Goal: Task Accomplishment & Management: Manage account settings

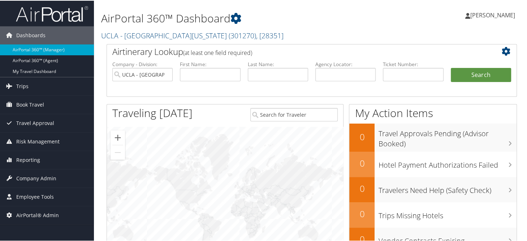
click at [348, 28] on h2 "UCLA - University of California Los Angeles ( 301270 ) , [ 28351 ]" at bounding box center [241, 34] width 281 height 12
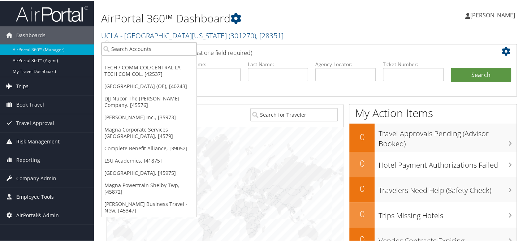
click at [16, 82] on span "Trips" at bounding box center [22, 86] width 12 height 18
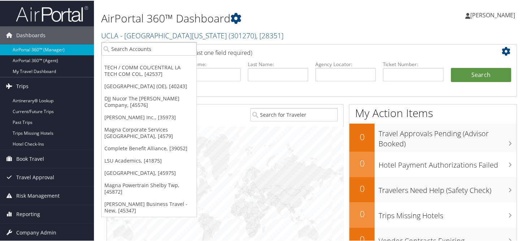
click at [16, 82] on span "Trips" at bounding box center [22, 86] width 12 height 18
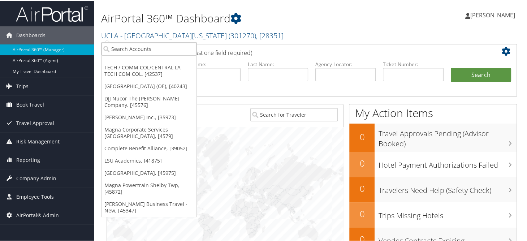
click at [47, 102] on link "Book Travel" at bounding box center [47, 104] width 94 height 18
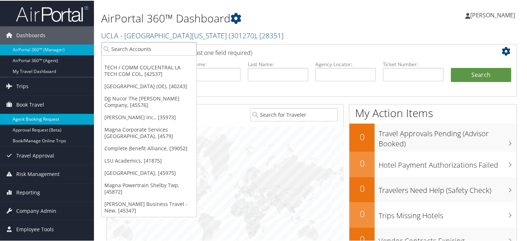
click at [47, 120] on link "Agent Booking Request" at bounding box center [47, 118] width 94 height 11
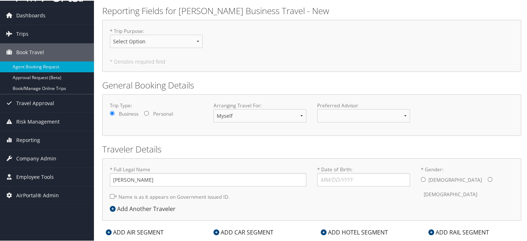
scroll to position [36, 0]
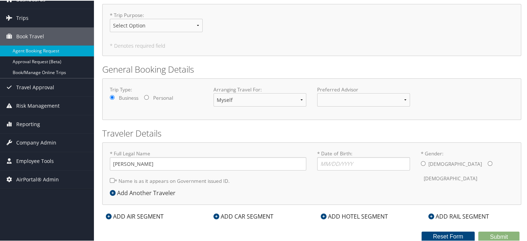
click at [113, 190] on icon at bounding box center [113, 192] width 6 height 6
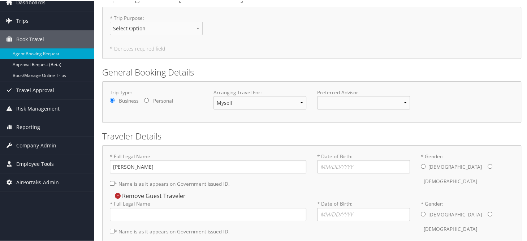
scroll to position [0, 0]
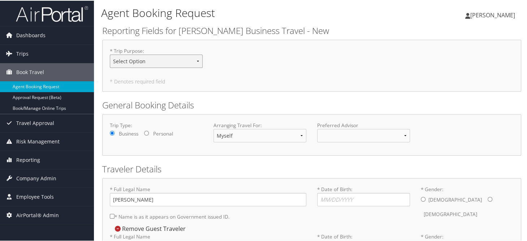
click at [192, 59] on select "Select Option Business Personal" at bounding box center [156, 60] width 93 height 13
click at [29, 181] on span "Company Admin" at bounding box center [36, 178] width 40 height 18
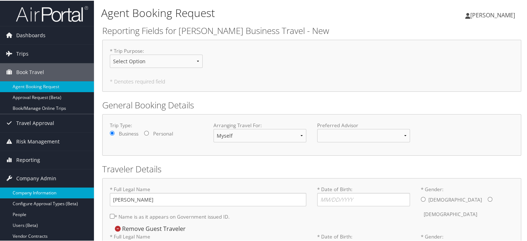
click at [56, 193] on link "Company Information" at bounding box center [47, 192] width 94 height 11
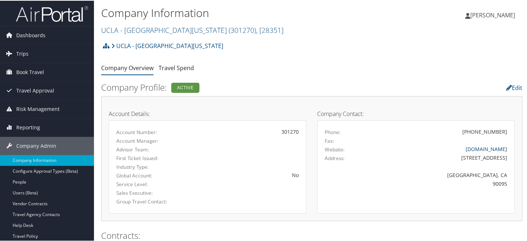
click at [321, 48] on div "UCLA - University of California Los Angeles Account Structure UCLA - University…" at bounding box center [311, 48] width 421 height 20
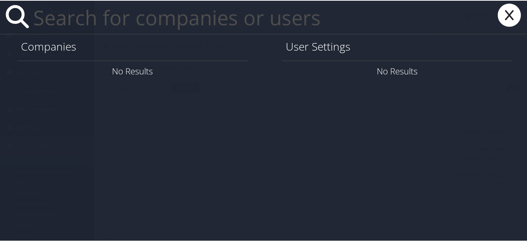
paste input "[PERSON_NAME][EMAIL_ADDRESS][DOMAIN_NAME]"
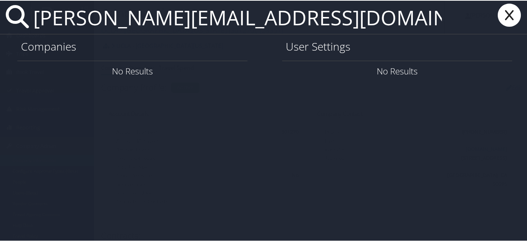
type input "[PERSON_NAME][EMAIL_ADDRESS][DOMAIN_NAME]"
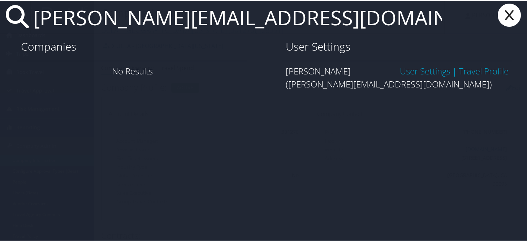
click at [414, 72] on link "User Settings" at bounding box center [425, 70] width 51 height 12
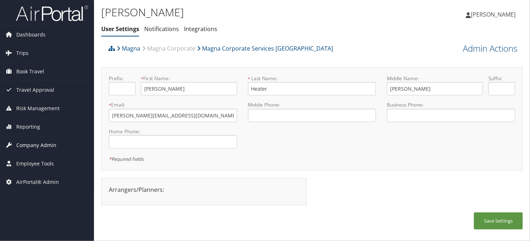
click at [31, 146] on span "Company Admin" at bounding box center [36, 145] width 40 height 18
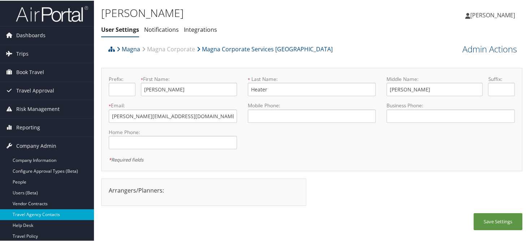
click at [58, 213] on link "Travel Agency Contacts" at bounding box center [47, 213] width 94 height 11
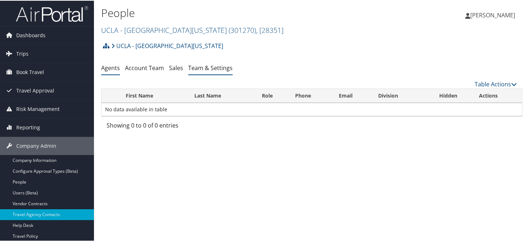
click at [206, 70] on link "Team & Settings" at bounding box center [210, 67] width 44 height 8
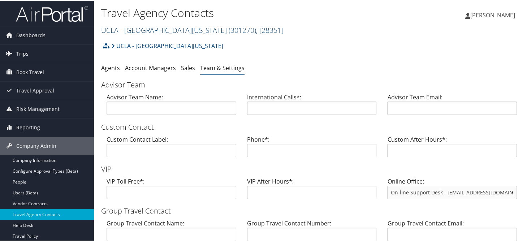
click at [116, 31] on link "UCLA - [GEOGRAPHIC_DATA][US_STATE] ( 301270 ) , [ 28351 ]" at bounding box center [192, 30] width 182 height 10
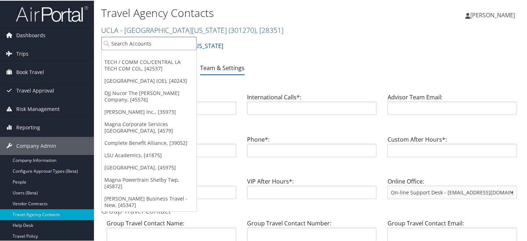
click at [125, 46] on input "search" at bounding box center [149, 42] width 95 height 13
click at [130, 135] on link "Magna Corporate Services [GEOGRAPHIC_DATA], [4579]" at bounding box center [149, 126] width 95 height 19
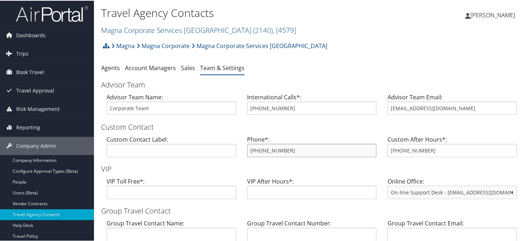
drag, startPoint x: 264, startPoint y: 155, endPoint x: 245, endPoint y: 155, distance: 19.1
click at [242, 155] on div "Phone*: 800-521-9883" at bounding box center [312, 148] width 141 height 28
paste input "dalton.heater@magna.com"
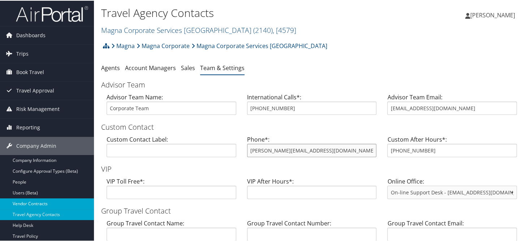
type input "dalton.heater@magna.com"
click at [44, 203] on link "Vendor Contracts" at bounding box center [47, 203] width 94 height 11
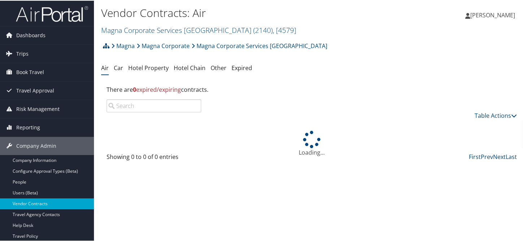
click at [48, 211] on link "Travel Agency Contacts" at bounding box center [47, 213] width 94 height 11
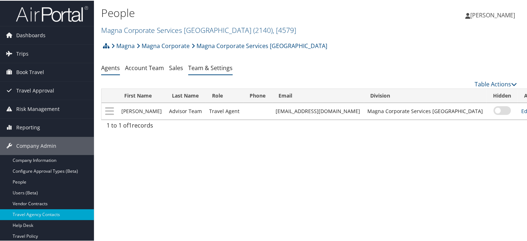
click at [209, 71] on li "Team & Settings" at bounding box center [210, 67] width 44 height 13
click at [216, 72] on li "Team & Settings" at bounding box center [210, 67] width 44 height 13
click at [199, 67] on link "Team & Settings" at bounding box center [210, 67] width 44 height 8
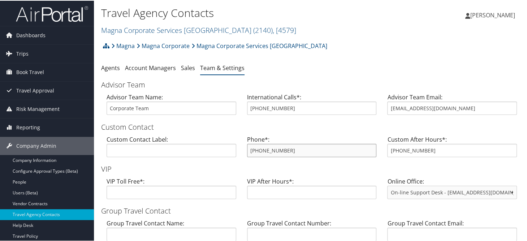
drag, startPoint x: 295, startPoint y: 153, endPoint x: 247, endPoint y: 153, distance: 48.4
click at [247, 153] on input "800-521-9883" at bounding box center [312, 149] width 130 height 13
drag, startPoint x: 447, startPoint y: 108, endPoint x: 383, endPoint y: 112, distance: 64.1
click at [383, 112] on div "Advisor Team Email: bookings@cbtravel.com" at bounding box center [452, 106] width 141 height 28
click at [35, 160] on link "Company Information" at bounding box center [47, 159] width 94 height 11
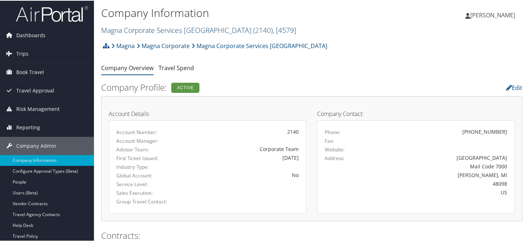
drag, startPoint x: 147, startPoint y: 27, endPoint x: 148, endPoint y: 32, distance: 4.8
click at [147, 27] on link "Magna Corporate Services America ( 2140 ) , [ 4579 ]" at bounding box center [198, 30] width 195 height 10
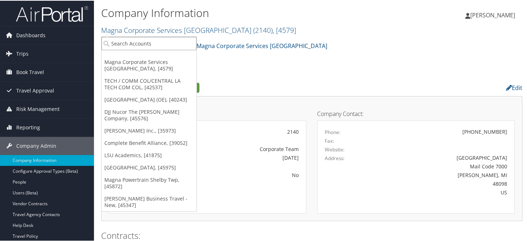
click at [154, 44] on input "search" at bounding box center [149, 42] width 95 height 13
type input "k"
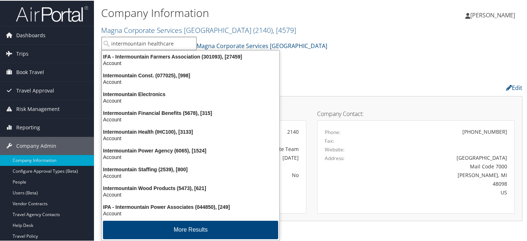
type input "intermountain healthcare"
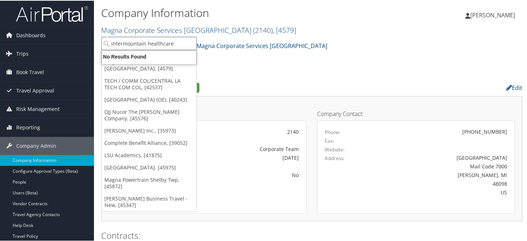
click at [191, 42] on input "intermountain healthcare" at bounding box center [149, 42] width 95 height 13
click at [307, 70] on ul "Company Overview Travel Spend" at bounding box center [311, 67] width 421 height 13
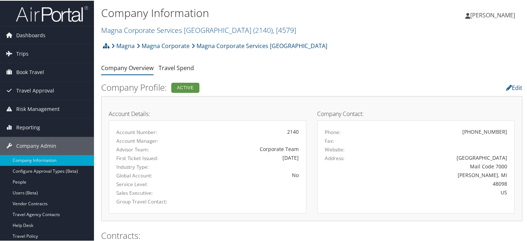
click at [308, 70] on ul "Company Overview Travel Spend" at bounding box center [311, 67] width 421 height 13
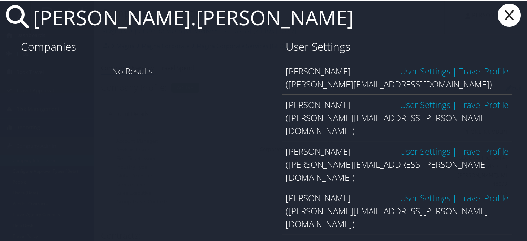
type input "rachel.scott"
click at [404, 69] on link "User Settings" at bounding box center [425, 70] width 51 height 12
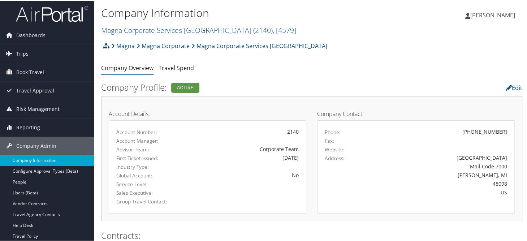
click at [298, 42] on div "Magna Magna Corporate Magna Corporate Services America Account Structure Magna …" at bounding box center [311, 48] width 421 height 20
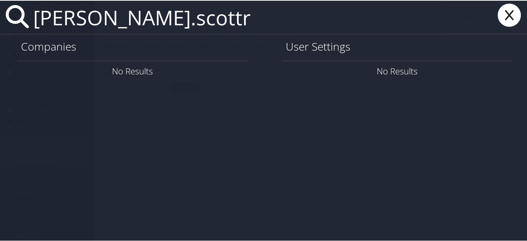
type input "rachel.scott"
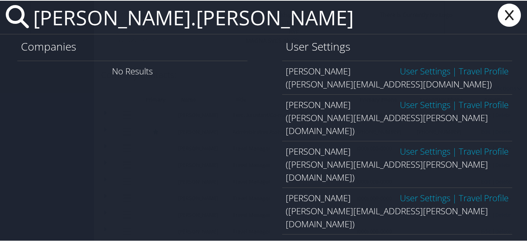
scroll to position [560, 0]
click at [501, 18] on icon at bounding box center [509, 14] width 29 height 23
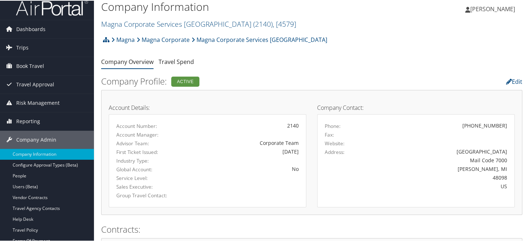
scroll to position [0, 0]
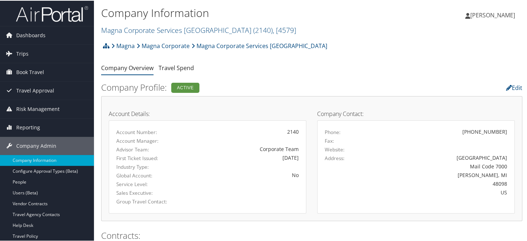
drag, startPoint x: 123, startPoint y: 30, endPoint x: 146, endPoint y: 41, distance: 25.2
click at [123, 30] on link "Magna Corporate Services America ( 2140 ) , [ 4579 ]" at bounding box center [198, 30] width 195 height 10
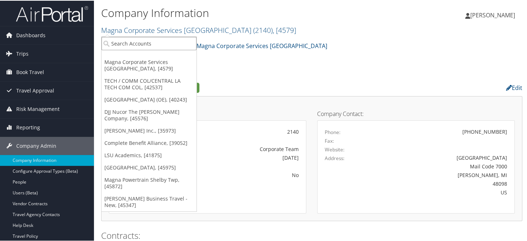
click at [149, 46] on input "search" at bounding box center [149, 42] width 95 height 13
type input "intermountain"
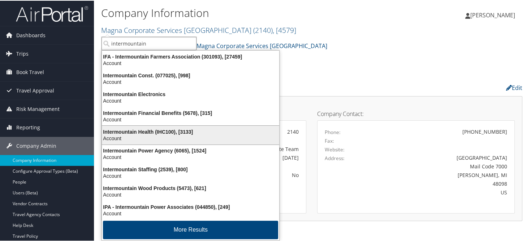
click at [146, 128] on div "Intermountain Health (IHC100), [3133]" at bounding box center [191, 131] width 186 height 7
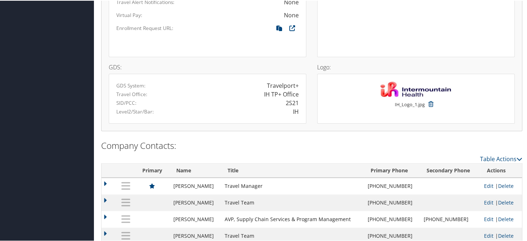
scroll to position [642, 0]
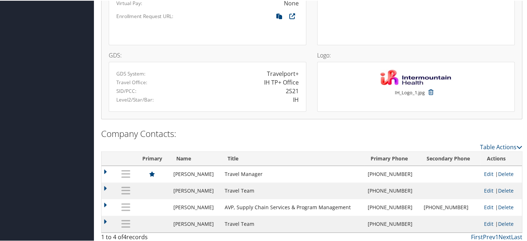
click at [213, 128] on h2 "Company Contacts:" at bounding box center [311, 133] width 421 height 12
click at [247, 56] on div "GDS: GDS System: Travelport+ Travel Office: IH TP+ Office SID/PCC: 2S21 Level2/…" at bounding box center [208, 81] width 198 height 59
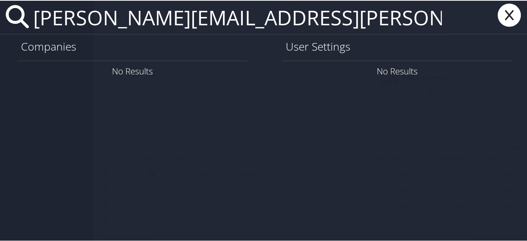
type input "[PERSON_NAME][EMAIL_ADDRESS][PERSON_NAME][DOMAIN_NAME]"
drag, startPoint x: 245, startPoint y: 19, endPoint x: 32, endPoint y: 19, distance: 212.8
click at [32, 19] on input "[PERSON_NAME][EMAIL_ADDRESS][PERSON_NAME][DOMAIN_NAME]" at bounding box center [237, 16] width 414 height 33
click at [513, 20] on icon at bounding box center [509, 14] width 29 height 23
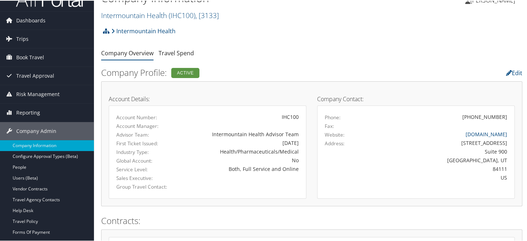
scroll to position [0, 0]
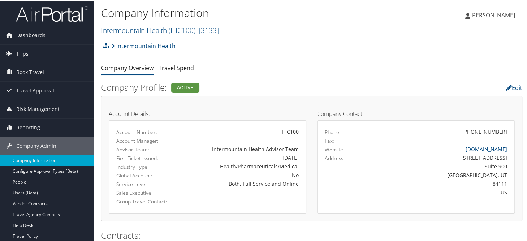
click at [134, 22] on div "Company Information Intermountain Health ( IHC100 ) , [ 3133 ] Magna Corporate …" at bounding box center [241, 20] width 281 height 30
click at [144, 31] on link "Intermountain Health ( IHC100 ) , [ 3133 ]" at bounding box center [160, 30] width 118 height 10
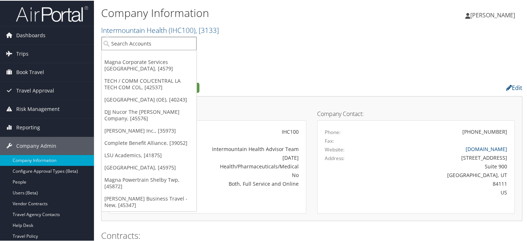
click at [133, 43] on input "search" at bounding box center [149, 42] width 95 height 13
type input "s"
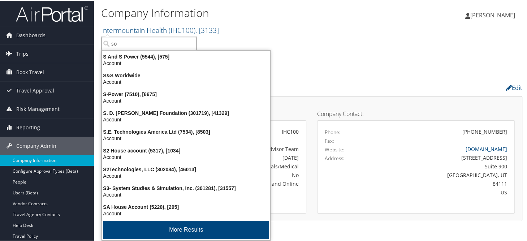
type input "s"
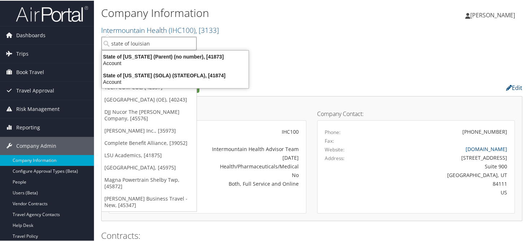
type input "state of [US_STATE]"
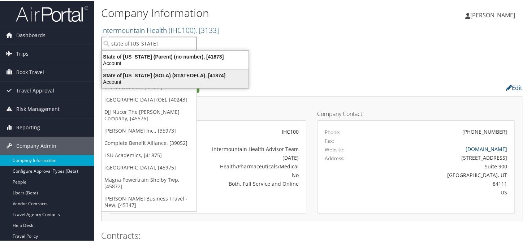
click at [143, 79] on div "Account" at bounding box center [175, 81] width 155 height 7
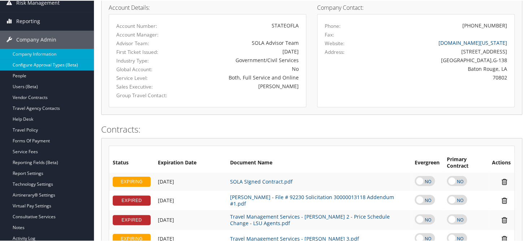
scroll to position [108, 0]
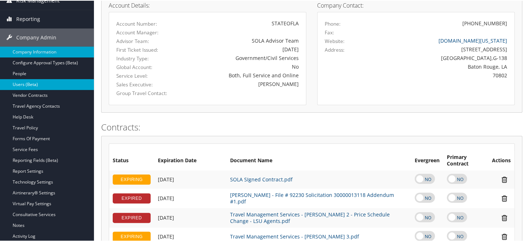
click at [25, 85] on link "Users (Beta)" at bounding box center [47, 83] width 94 height 11
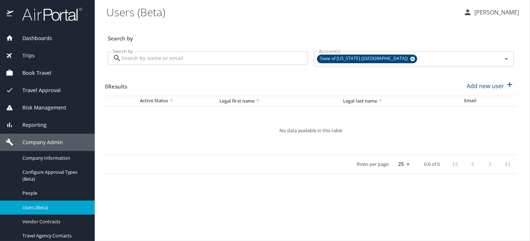
click at [171, 55] on input "Search by" at bounding box center [214, 58] width 186 height 14
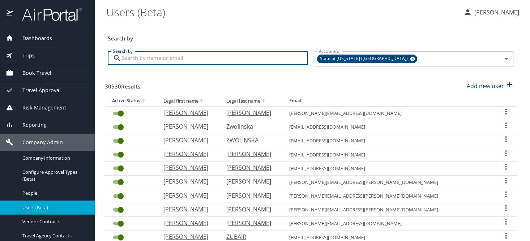
paste input "[PERSON_NAME][EMAIL_ADDRESS][PERSON_NAME][DOMAIN_NAME]"
type input "[PERSON_NAME][EMAIL_ADDRESS][PERSON_NAME][DOMAIN_NAME]"
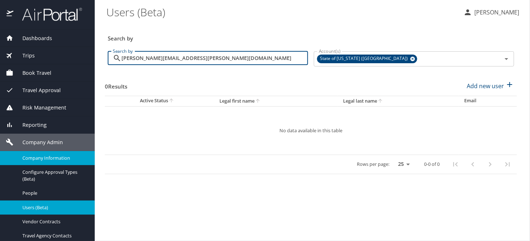
click at [77, 160] on span "Company Information" at bounding box center [54, 158] width 64 height 7
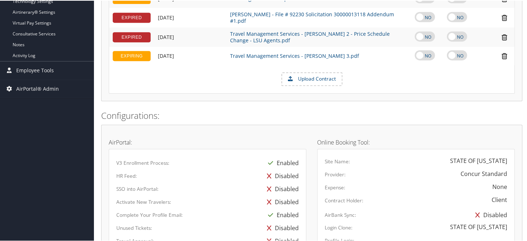
scroll to position [470, 0]
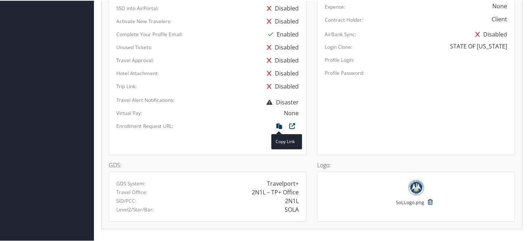
click at [278, 122] on icon at bounding box center [279, 126] width 13 height 9
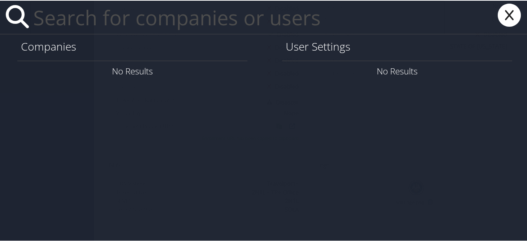
paste input "[EMAIL_ADDRESS][DOMAIN_NAME]"
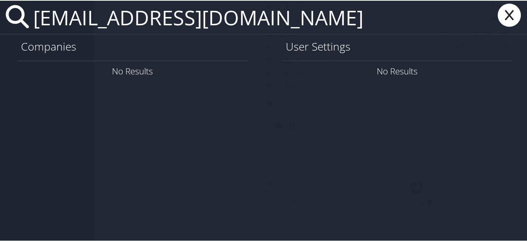
type input "[EMAIL_ADDRESS][DOMAIN_NAME]"
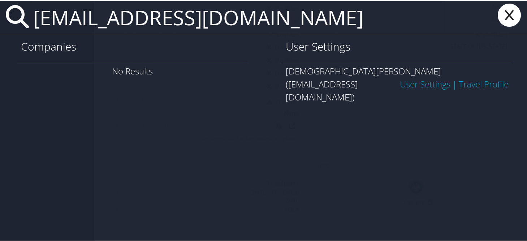
click at [418, 77] on link "User Settings" at bounding box center [425, 83] width 51 height 12
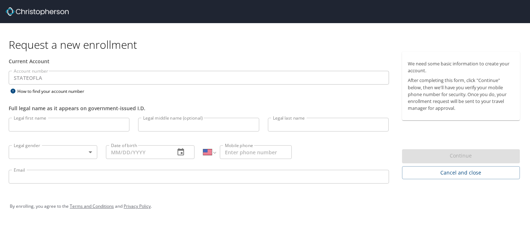
select select "US"
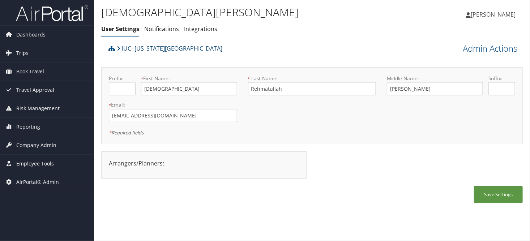
click at [151, 47] on link "IUC- [US_STATE][GEOGRAPHIC_DATA]" at bounding box center [169, 48] width 105 height 14
drag, startPoint x: 29, startPoint y: 143, endPoint x: 38, endPoint y: 159, distance: 18.4
click at [30, 143] on span "Company Admin" at bounding box center [36, 145] width 40 height 18
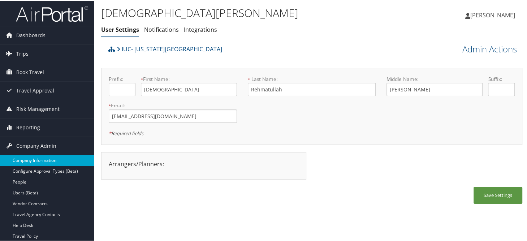
click at [40, 161] on link "Company Information" at bounding box center [47, 159] width 94 height 11
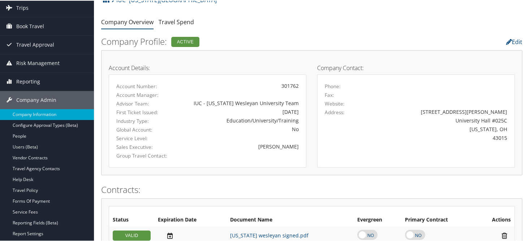
scroll to position [36, 0]
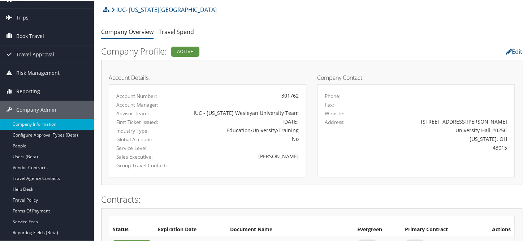
click at [26, 36] on span "Book Travel" at bounding box center [30, 35] width 28 height 18
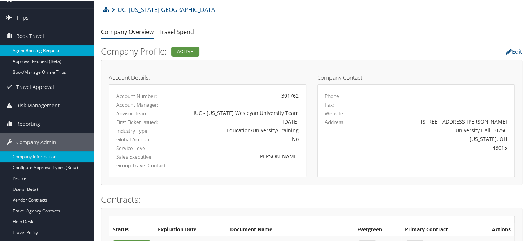
click at [37, 50] on link "Agent Booking Request" at bounding box center [47, 49] width 94 height 11
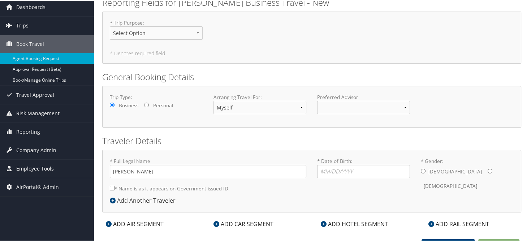
scroll to position [36, 0]
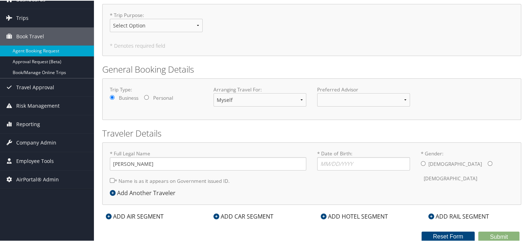
click at [113, 191] on icon at bounding box center [113, 192] width 6 height 6
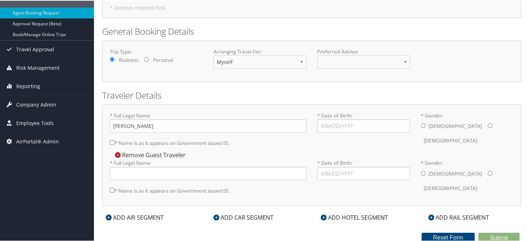
scroll to position [74, 0]
click at [33, 104] on span "Company Admin" at bounding box center [36, 103] width 40 height 18
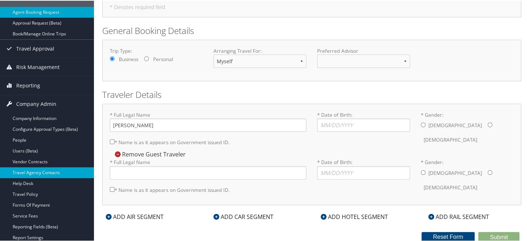
click at [34, 169] on link "Travel Agency Contacts" at bounding box center [47, 172] width 94 height 11
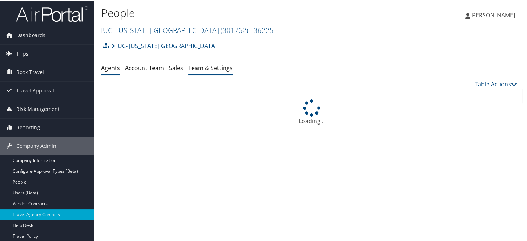
click at [207, 69] on link "Team & Settings" at bounding box center [210, 67] width 44 height 8
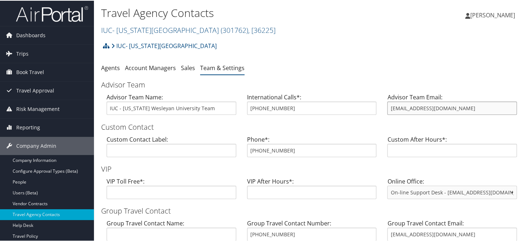
drag, startPoint x: 466, startPoint y: 106, endPoint x: 394, endPoint y: 109, distance: 71.6
click at [394, 109] on input "[EMAIL_ADDRESS][DOMAIN_NAME]" at bounding box center [452, 107] width 130 height 13
click at [357, 153] on input "800-485-1950" at bounding box center [312, 149] width 130 height 13
click at [284, 46] on div "IUC- Ohio Wesleyan University Account Structure IUC- Ohio Wesleyan University (…" at bounding box center [311, 48] width 421 height 20
click at [36, 159] on link "Company Information" at bounding box center [47, 159] width 94 height 11
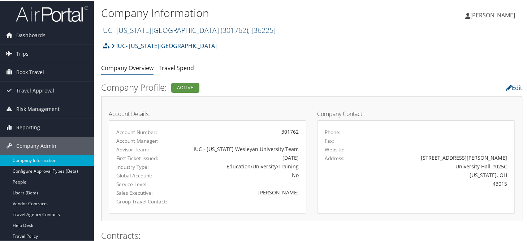
click at [128, 29] on link "IUC- [US_STATE][GEOGRAPHIC_DATA] ( 301762 ) , [ 36225 ]" at bounding box center [188, 30] width 174 height 10
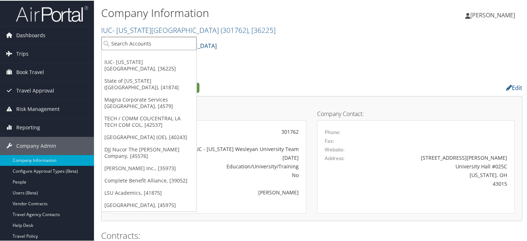
click at [133, 41] on input "search" at bounding box center [149, 42] width 95 height 13
type input "temple"
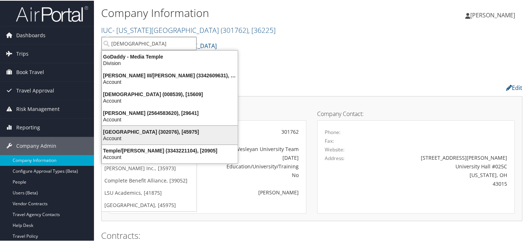
click at [142, 135] on div "Account" at bounding box center [170, 137] width 144 height 7
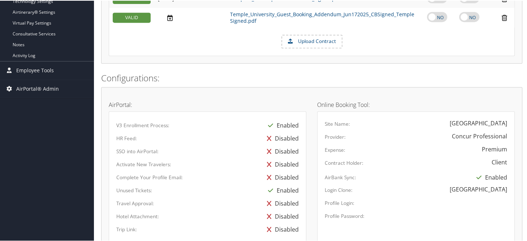
scroll to position [470, 0]
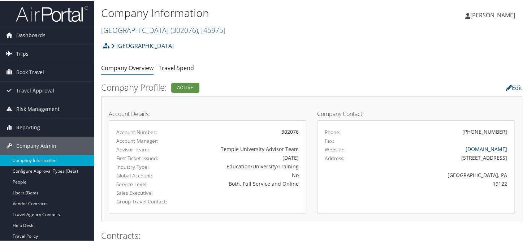
click at [41, 49] on link "Trips" at bounding box center [47, 53] width 94 height 18
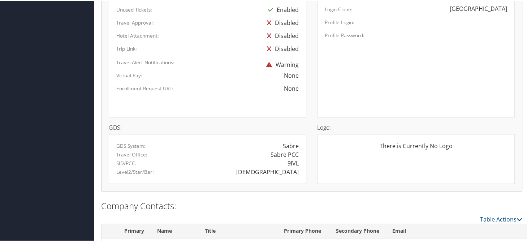
scroll to position [495, 0]
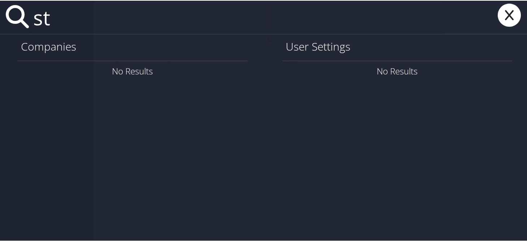
type input "s"
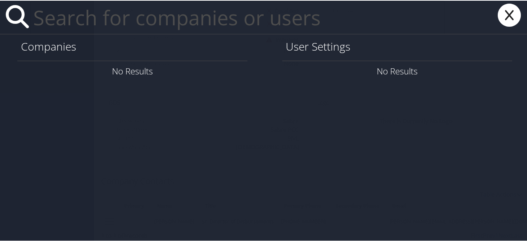
click at [502, 12] on icon at bounding box center [509, 14] width 29 height 23
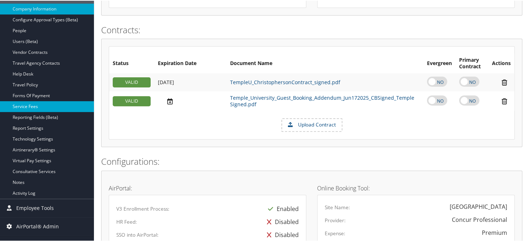
scroll to position [350, 0]
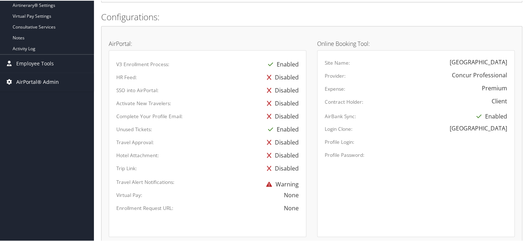
click at [45, 80] on span "AirPortal® Admin" at bounding box center [37, 81] width 43 height 18
click at [33, 67] on span "Employee Tools" at bounding box center [35, 63] width 38 height 18
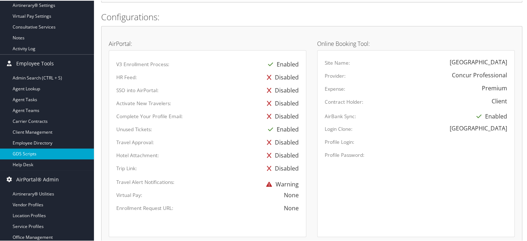
click at [12, 154] on link "GDS Scripts" at bounding box center [47, 153] width 94 height 11
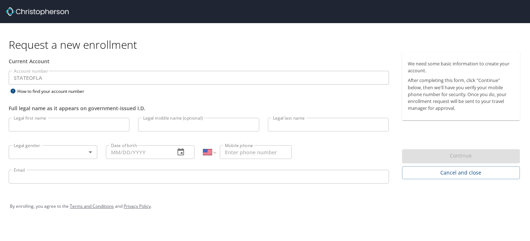
select select "US"
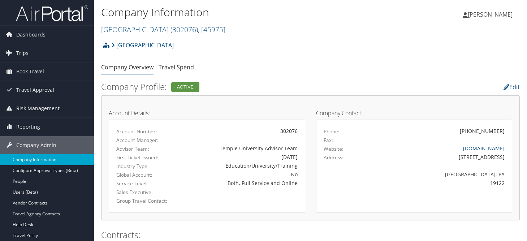
scroll to position [470, 0]
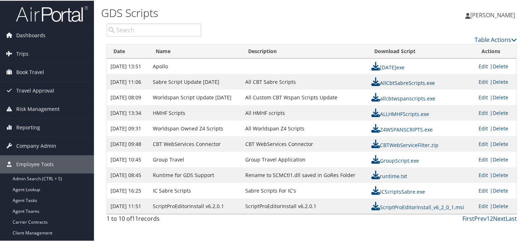
click at [391, 84] on link "AllCbtSabreScripts.exe" at bounding box center [403, 82] width 64 height 7
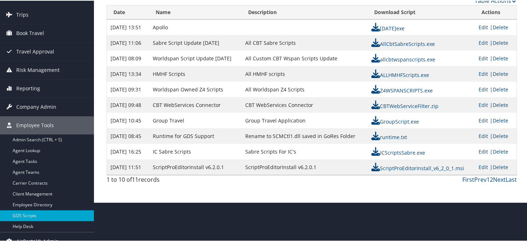
scroll to position [47, 0]
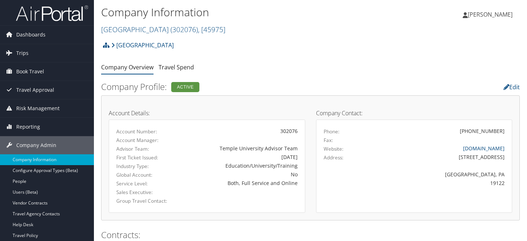
scroll to position [470, 0]
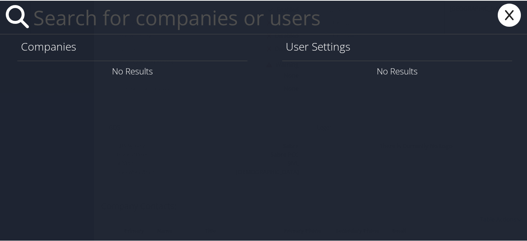
click at [192, 31] on input "text" at bounding box center [237, 16] width 414 height 33
click at [138, 10] on input "text" at bounding box center [237, 16] width 414 height 33
paste input "[PERSON_NAME][EMAIL_ADDRESS][DOMAIN_NAME]"
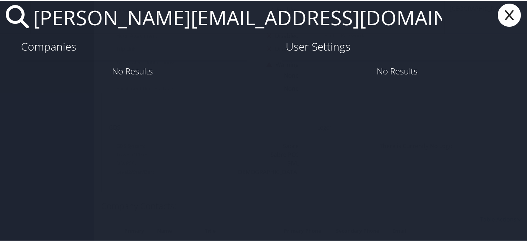
type input "[PERSON_NAME][EMAIL_ADDRESS][DOMAIN_NAME]"
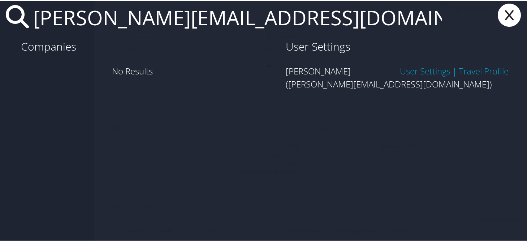
click at [410, 70] on link "User Settings" at bounding box center [425, 70] width 51 height 12
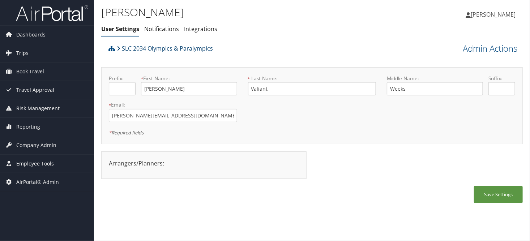
click at [155, 47] on link "SLC 2034 Olympics & Paralympics" at bounding box center [165, 48] width 96 height 14
click at [291, 33] on ul "User Settings Notifications Integrations" at bounding box center [241, 29] width 281 height 13
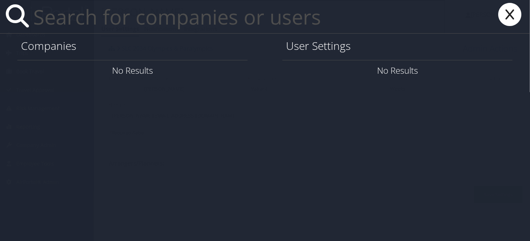
paste input "gdh25a@acu.edu"
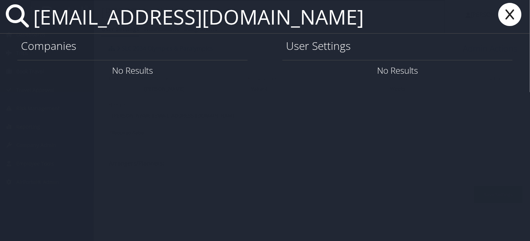
type input "gdh25a@acu.edu"
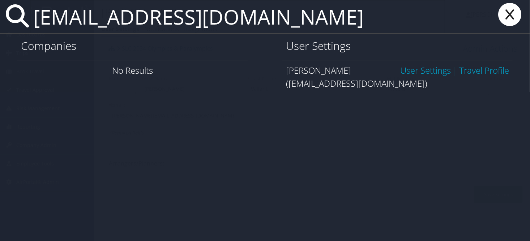
click at [410, 73] on link "User Settings" at bounding box center [425, 70] width 51 height 12
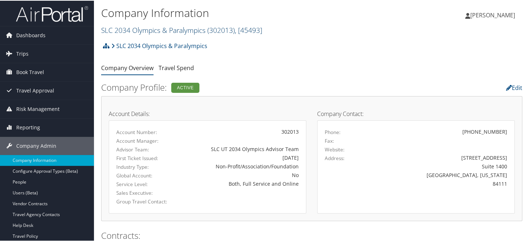
click at [131, 27] on link "SLC 2034 Olympics & Paralympics ( 302013 ) , [ 45493 ]" at bounding box center [181, 30] width 161 height 10
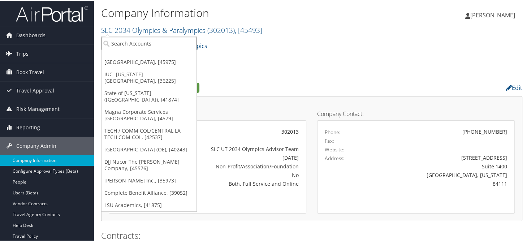
click at [143, 46] on input "search" at bounding box center [149, 42] width 95 height 13
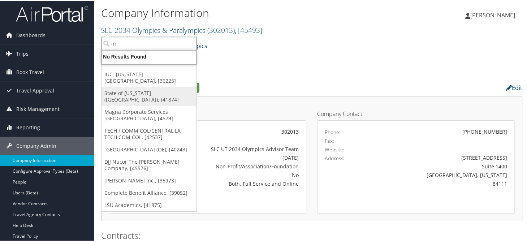
type input "i"
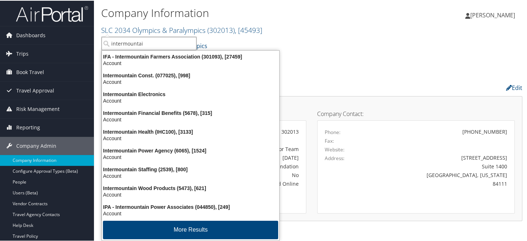
type input "intermountain"
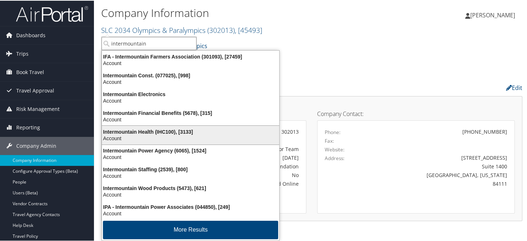
click at [142, 134] on div "Intermountain Health (IHC100), [3133]" at bounding box center [191, 131] width 186 height 7
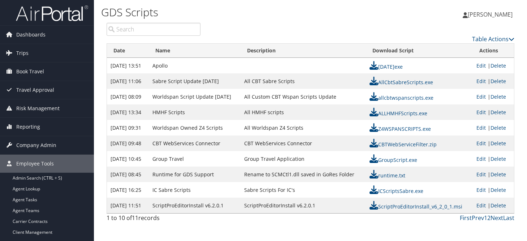
scroll to position [47, 0]
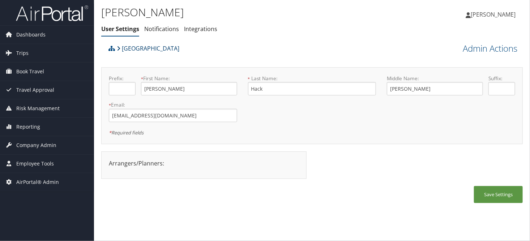
click at [138, 47] on link "[GEOGRAPHIC_DATA]" at bounding box center [148, 48] width 62 height 14
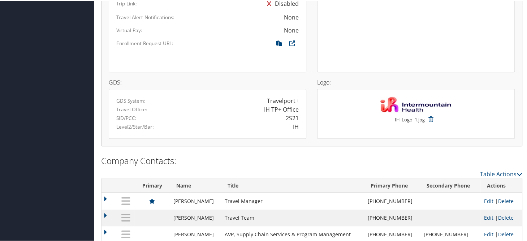
scroll to position [642, 0]
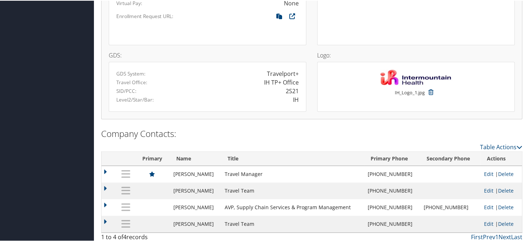
click at [250, 31] on div at bounding box center [207, 30] width 193 height 13
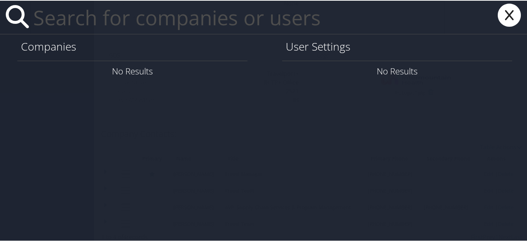
paste input "chandra.overington@apollo-is.com"
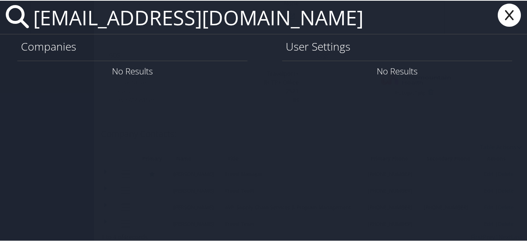
type input "chandra.overington@apollo-is.com"
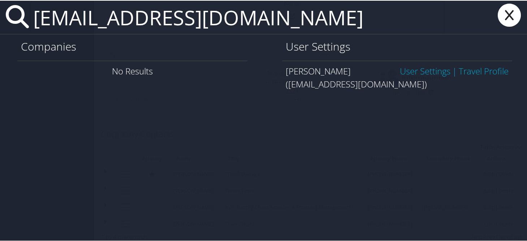
click at [423, 73] on link "User Settings" at bounding box center [425, 70] width 51 height 12
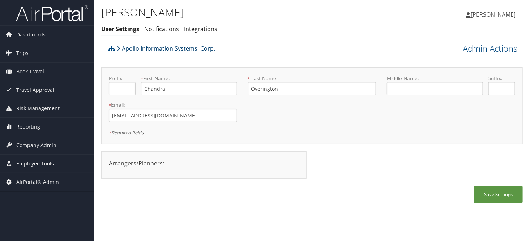
click at [174, 48] on link "Apollo Information Systems, Corp." at bounding box center [166, 48] width 98 height 14
click at [26, 149] on span "Company Admin" at bounding box center [36, 145] width 40 height 18
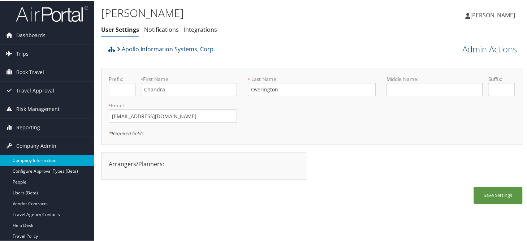
click at [26, 156] on link "Company Information" at bounding box center [47, 159] width 94 height 11
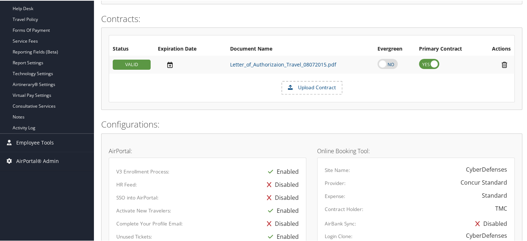
scroll to position [433, 0]
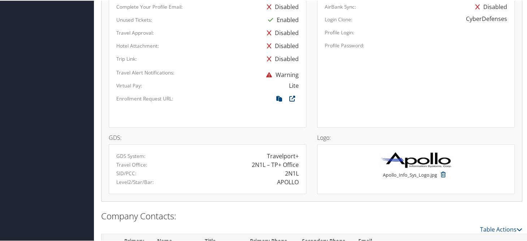
click at [283, 70] on span "Warning" at bounding box center [281, 74] width 36 height 8
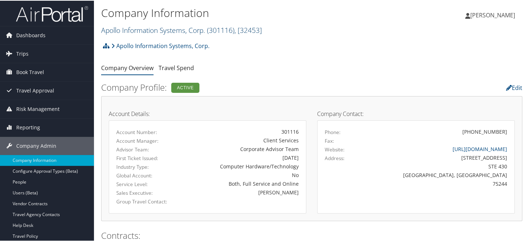
click at [122, 25] on link "Apollo Information Systems, Corp. ( 301116 ) , [ 32453 ]" at bounding box center [181, 30] width 161 height 10
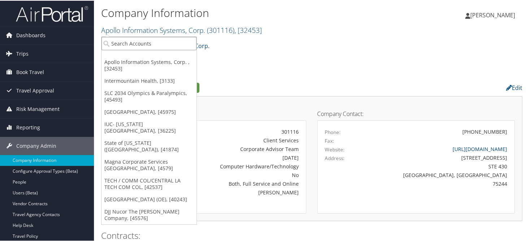
click at [141, 41] on input "search" at bounding box center [149, 42] width 95 height 13
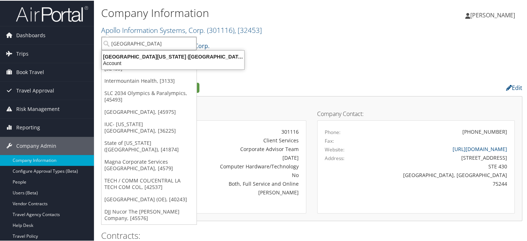
type input "[GEOGRAPHIC_DATA]"
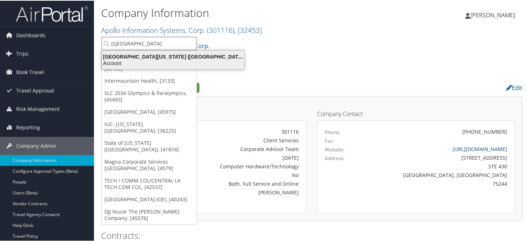
click at [147, 59] on div "[GEOGRAPHIC_DATA][US_STATE] ([GEOGRAPHIC_DATA]) (7883), [13433]" at bounding box center [173, 56] width 151 height 7
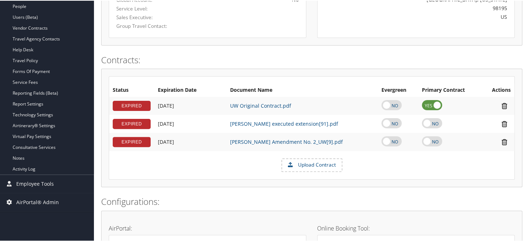
scroll to position [144, 0]
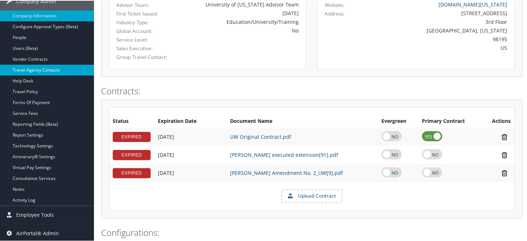
click at [46, 68] on link "Travel Agency Contacts" at bounding box center [47, 69] width 94 height 11
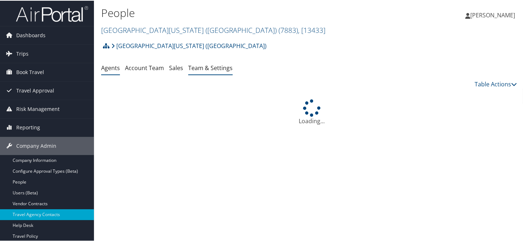
click at [205, 69] on link "Team & Settings" at bounding box center [210, 67] width 44 height 8
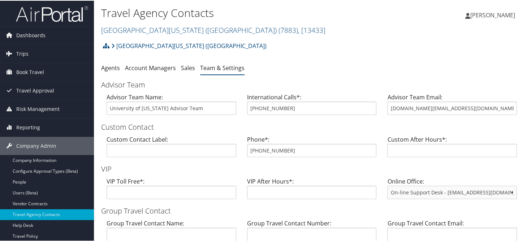
click at [387, 67] on ul "Agents Account Managers Sales Team & Settings" at bounding box center [311, 67] width 421 height 13
click at [377, 34] on div "Travel Agency Contacts University of Washington (UW) ( 7883 ) , [ 13433 ] Unive…" at bounding box center [312, 19] width 436 height 38
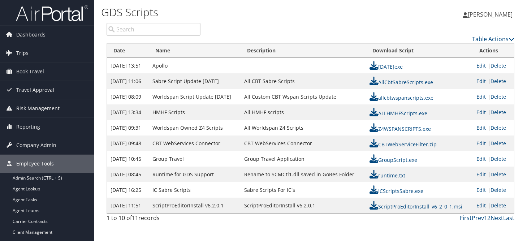
scroll to position [47, 0]
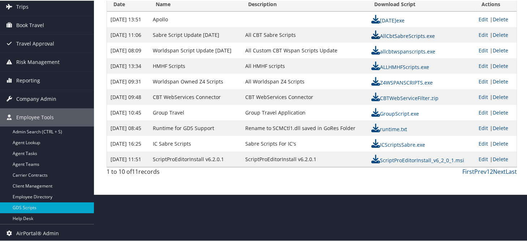
click at [384, 34] on link "AllCbtSabreScripts.exe" at bounding box center [403, 35] width 64 height 7
click at [396, 34] on link "AllCbtSabreScripts.exe" at bounding box center [403, 35] width 64 height 7
click at [406, 32] on link "AllCbtSabreScripts.exe" at bounding box center [403, 35] width 64 height 7
